Goal: Book appointment/travel/reservation

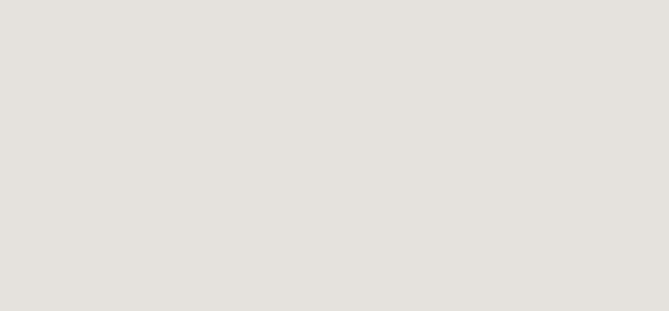
scroll to position [59, 0]
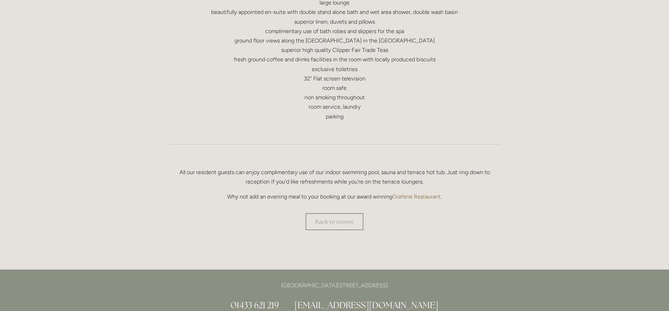
scroll to position [391, 0]
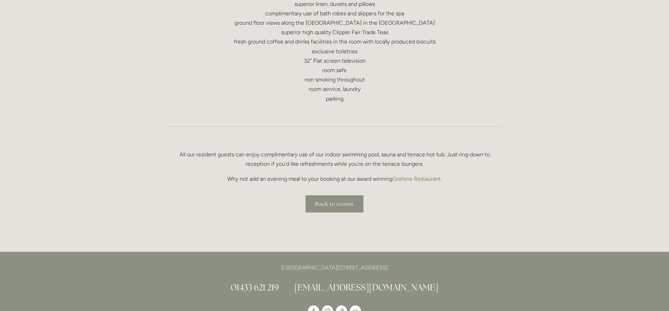
click at [325, 203] on link "Back to rooms" at bounding box center [335, 204] width 58 height 17
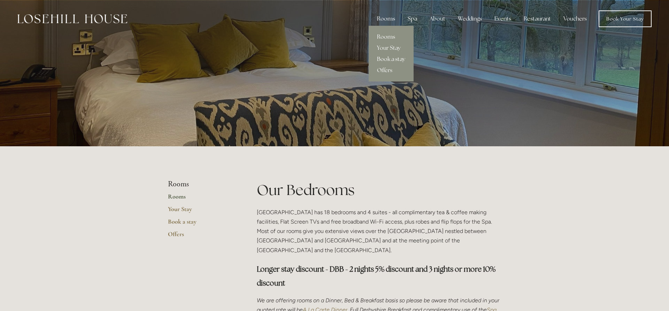
click at [390, 57] on link "Book a stay" at bounding box center [391, 59] width 45 height 11
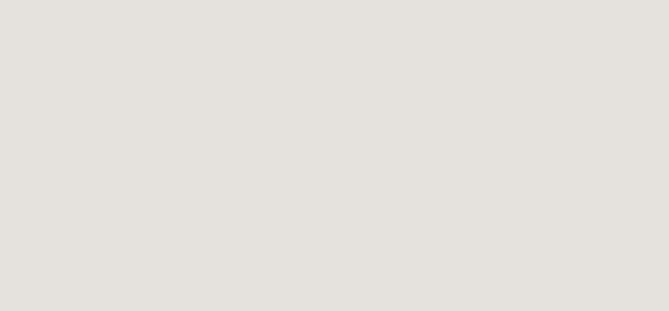
scroll to position [38, 0]
